Goal: Information Seeking & Learning: Find specific fact

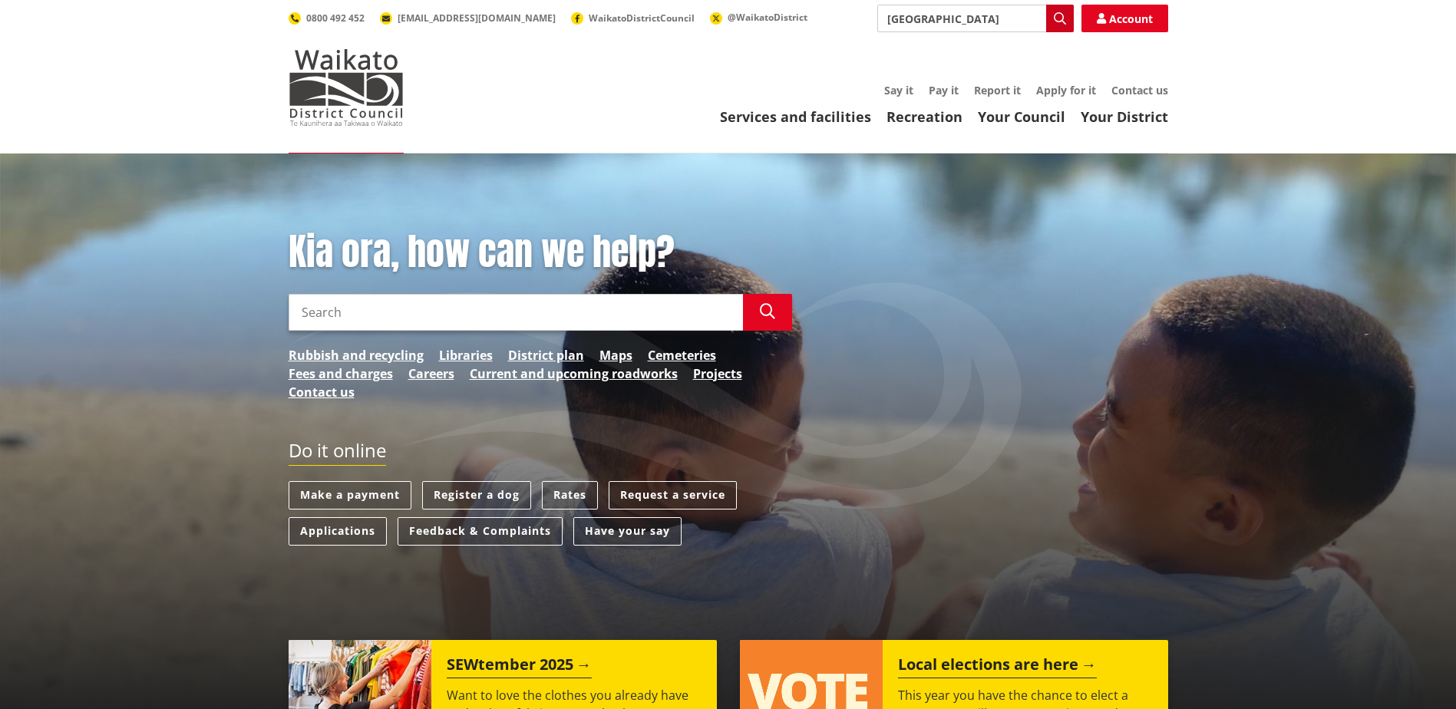
type input "[GEOGRAPHIC_DATA]"
click at [1058, 14] on icon "button" at bounding box center [1060, 18] width 12 height 12
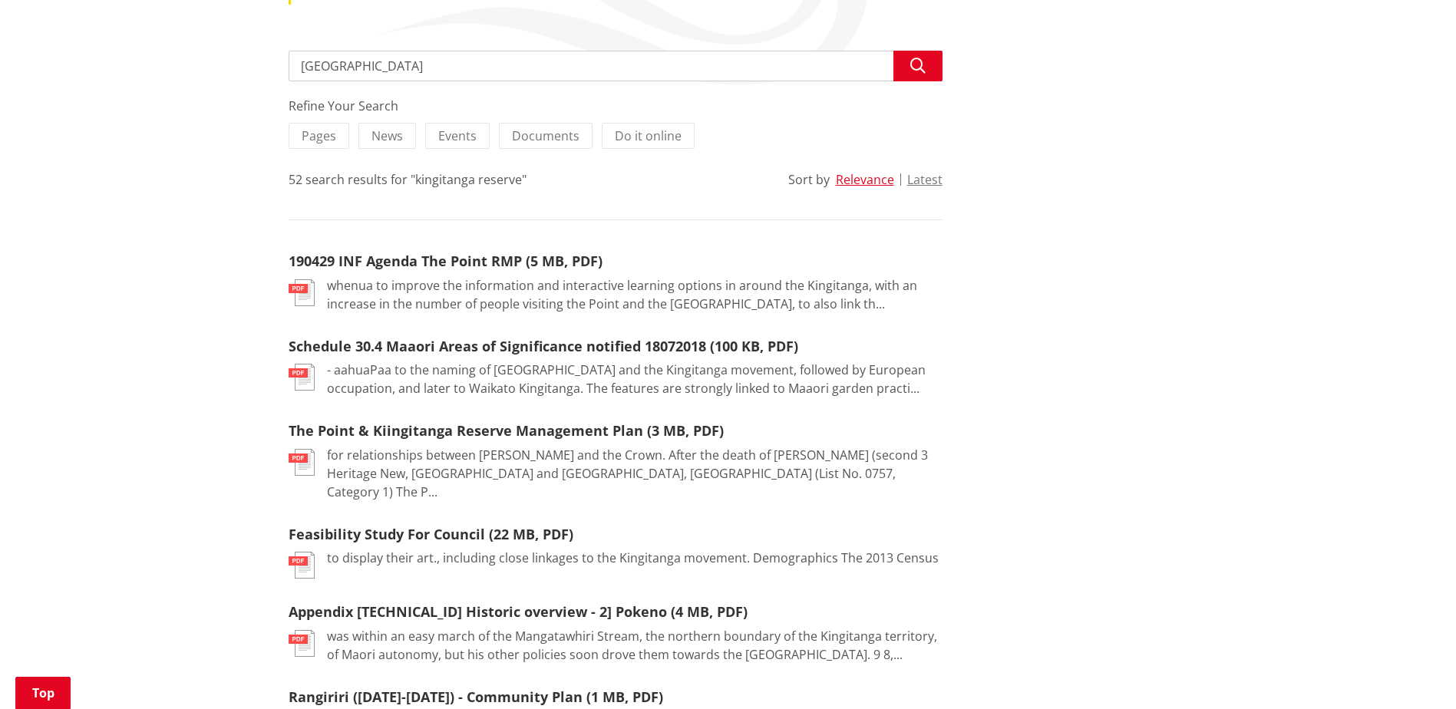
scroll to position [307, 0]
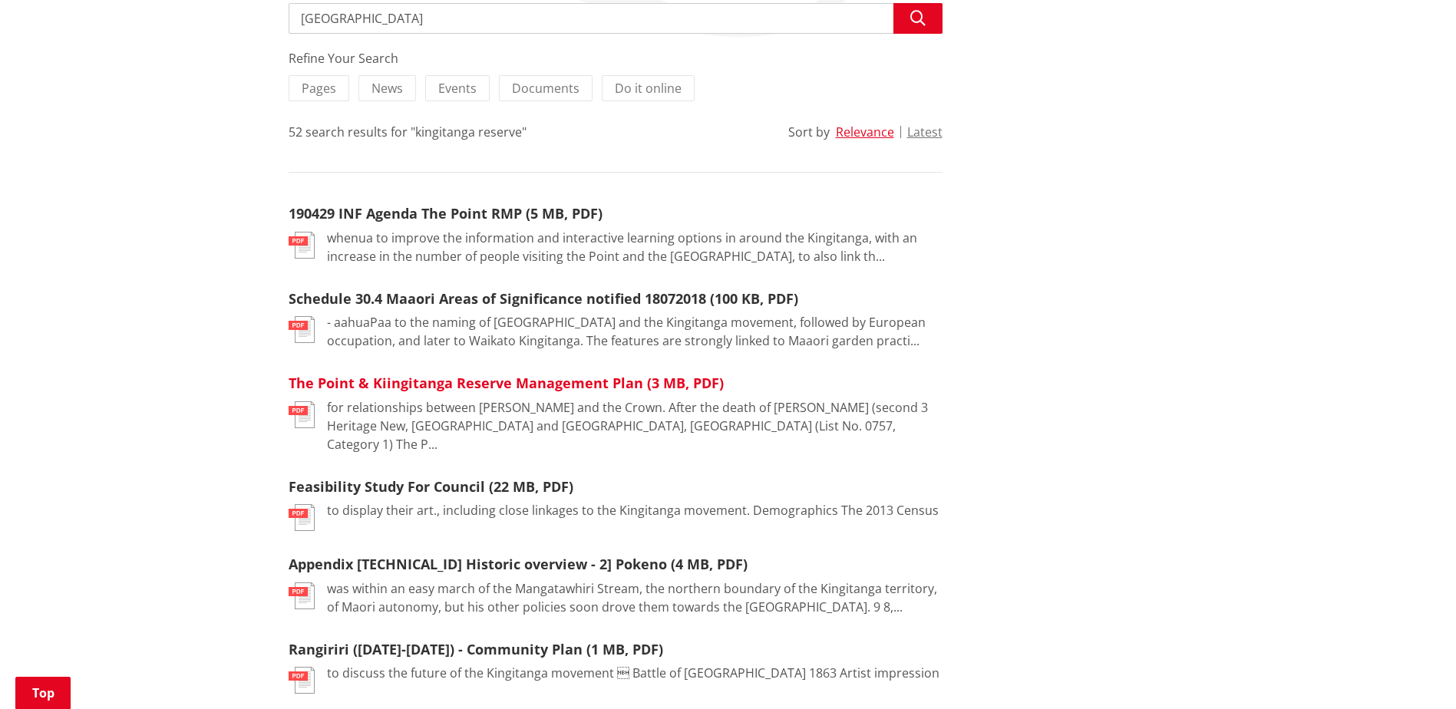
click at [525, 388] on link "The Point & Kiingitanga Reserve Management Plan (3 MB, PDF)" at bounding box center [506, 383] width 435 height 18
